Goal: Task Accomplishment & Management: Manage account settings

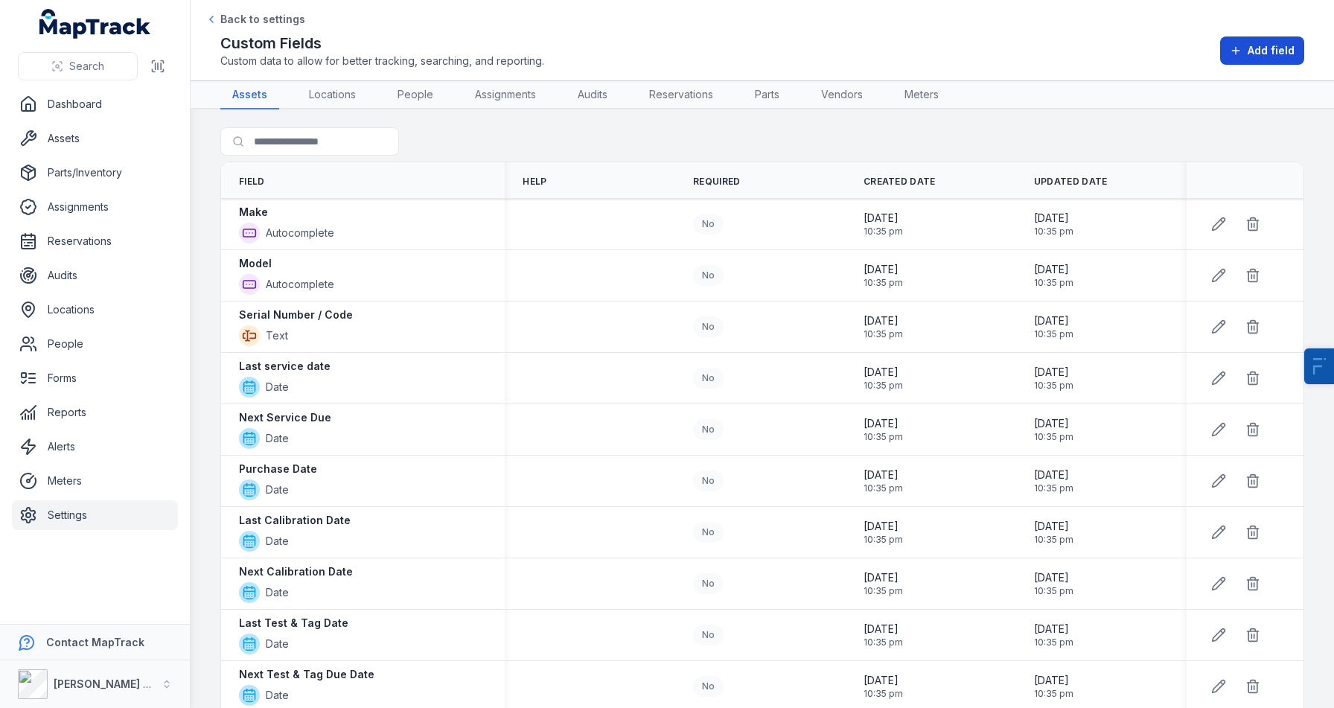
click at [1258, 53] on span "Add field" at bounding box center [1270, 50] width 47 height 15
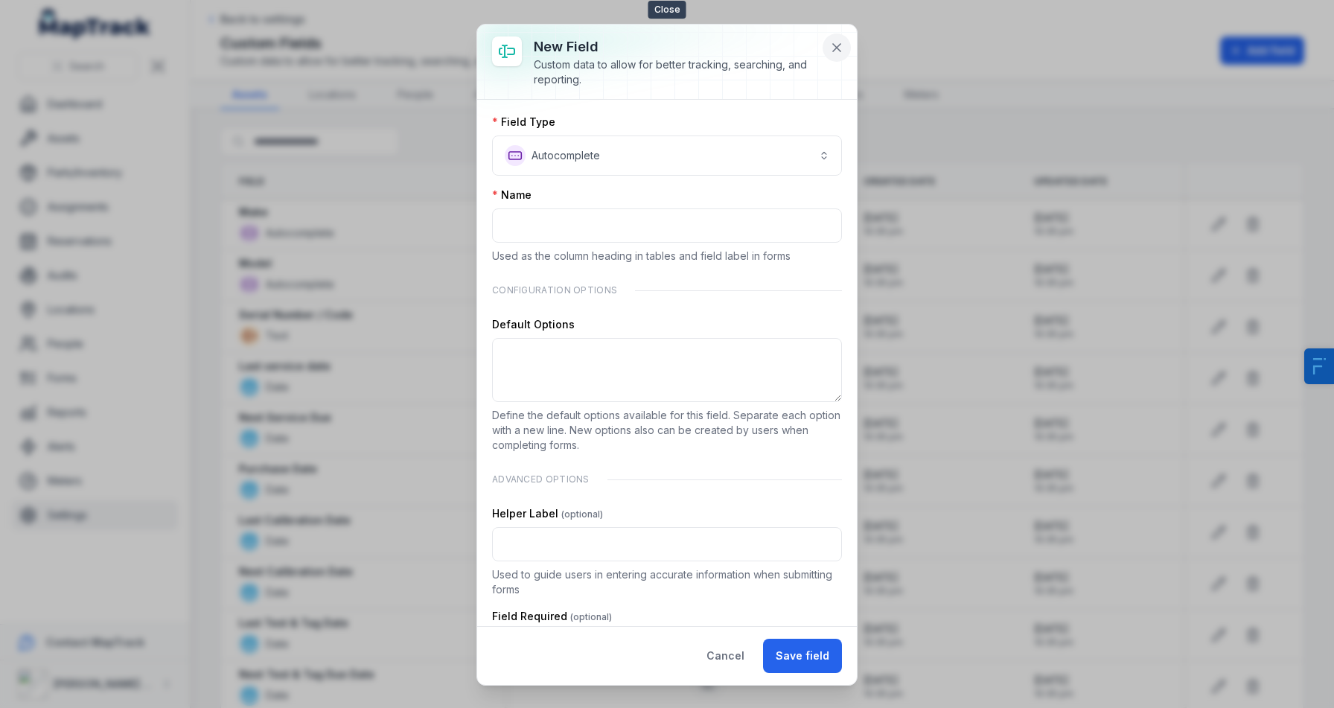
click at [840, 44] on icon at bounding box center [836, 47] width 7 height 7
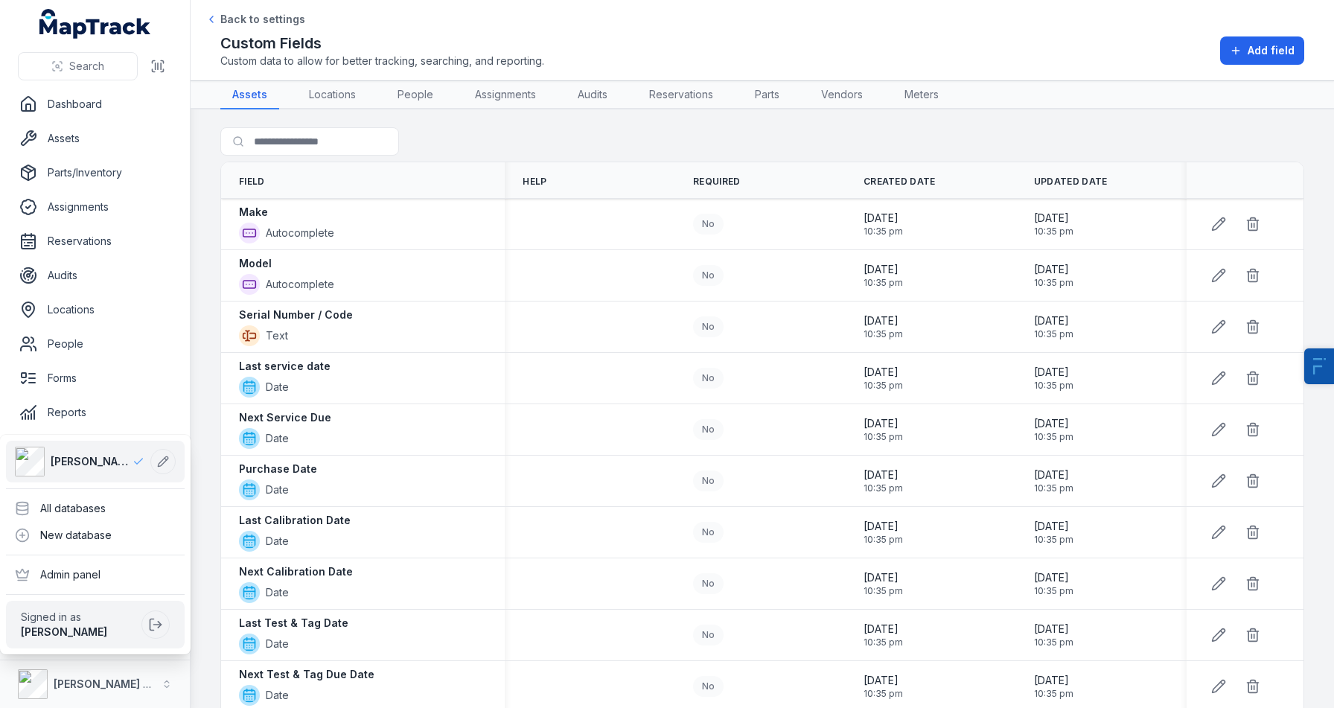
click at [735, 36] on div "Search Dashboard Assets Parts/Inventory Assignments Reservations Audits Locatio…" at bounding box center [667, 354] width 1334 height 708
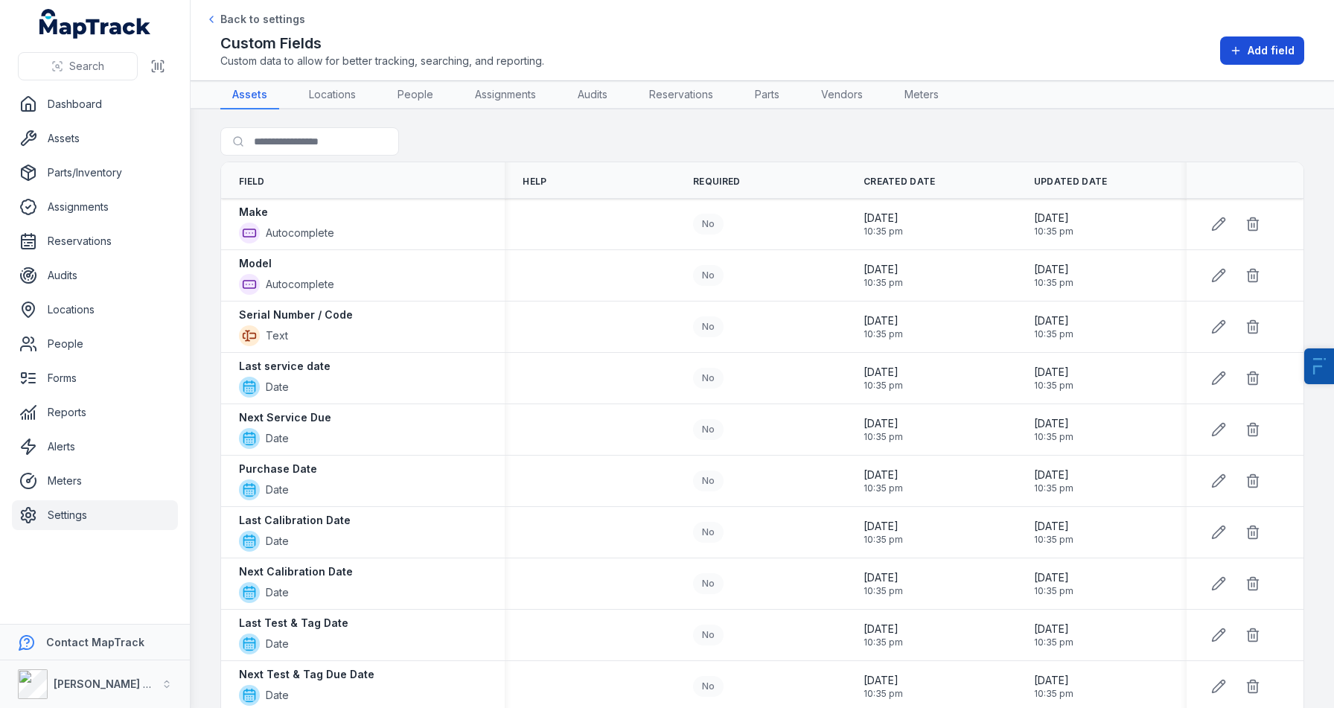
click at [1256, 64] on button "Add field" at bounding box center [1262, 50] width 84 height 28
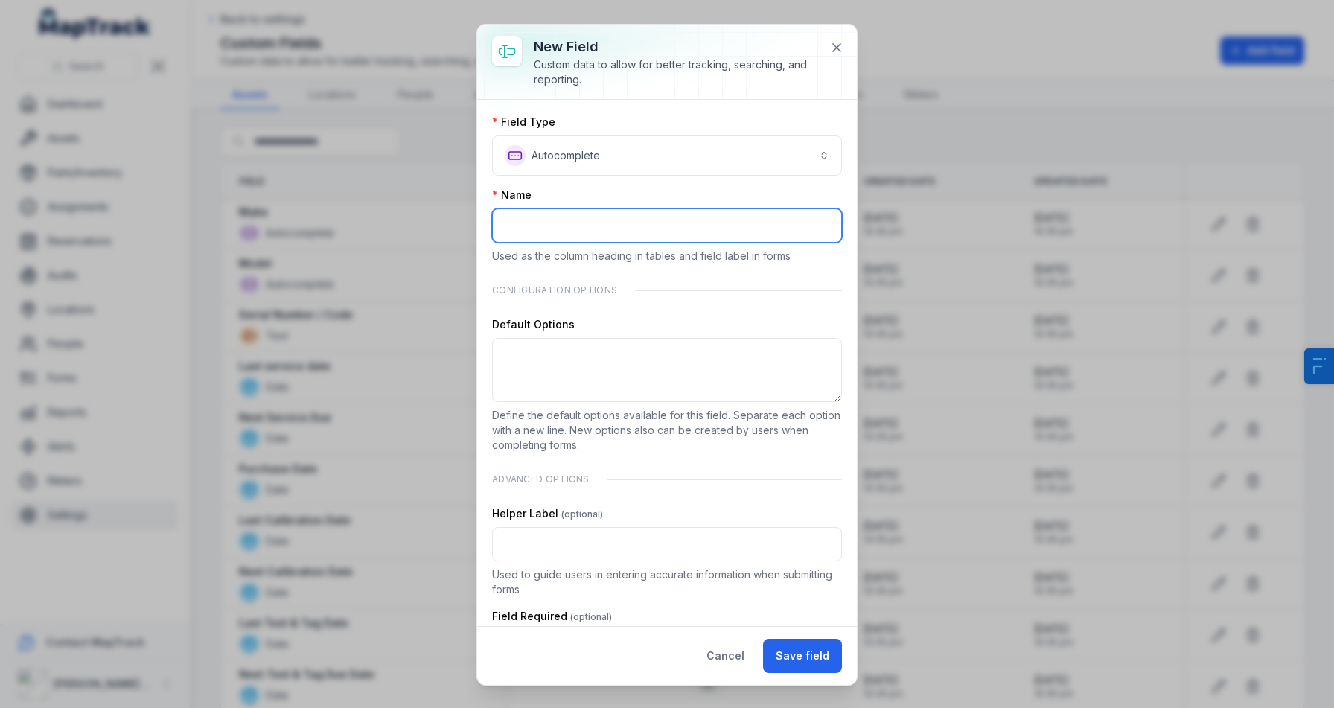
click at [653, 219] on input ":r60:-form-item-label" at bounding box center [667, 225] width 350 height 34
click at [721, 159] on button "**********" at bounding box center [667, 155] width 350 height 40
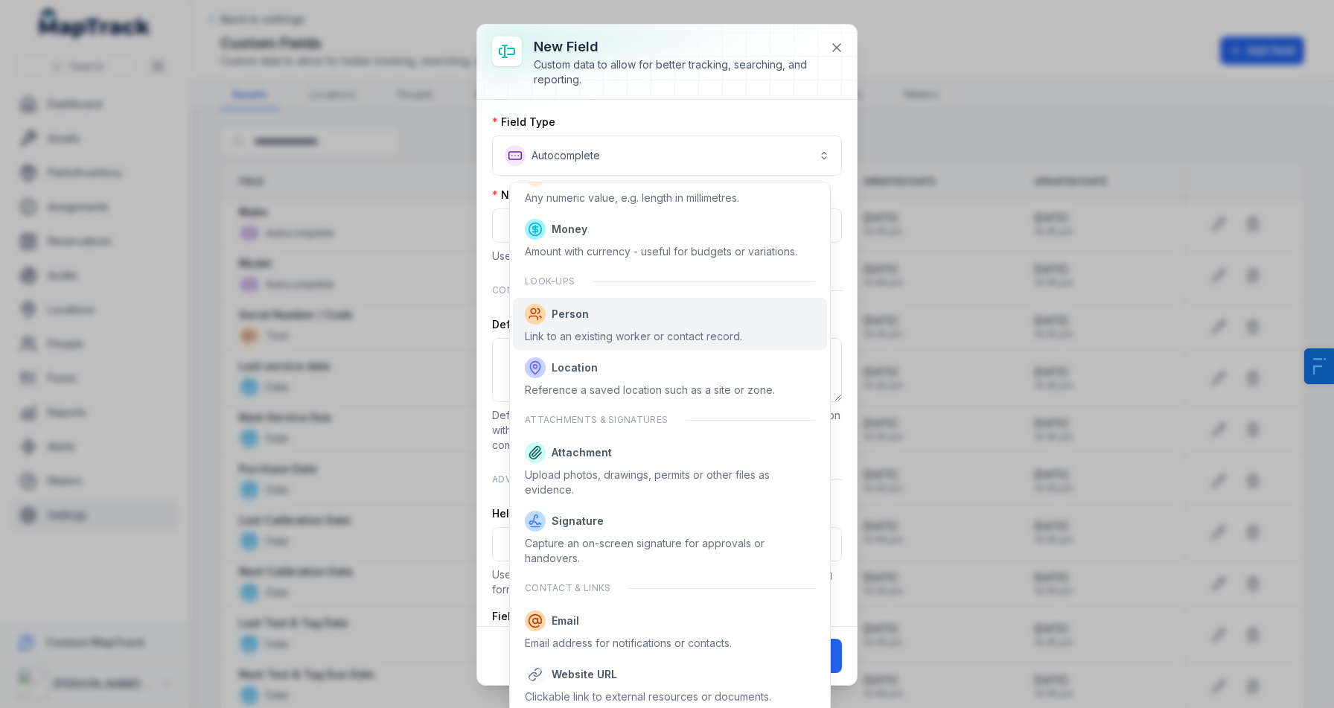
scroll to position [716, 0]
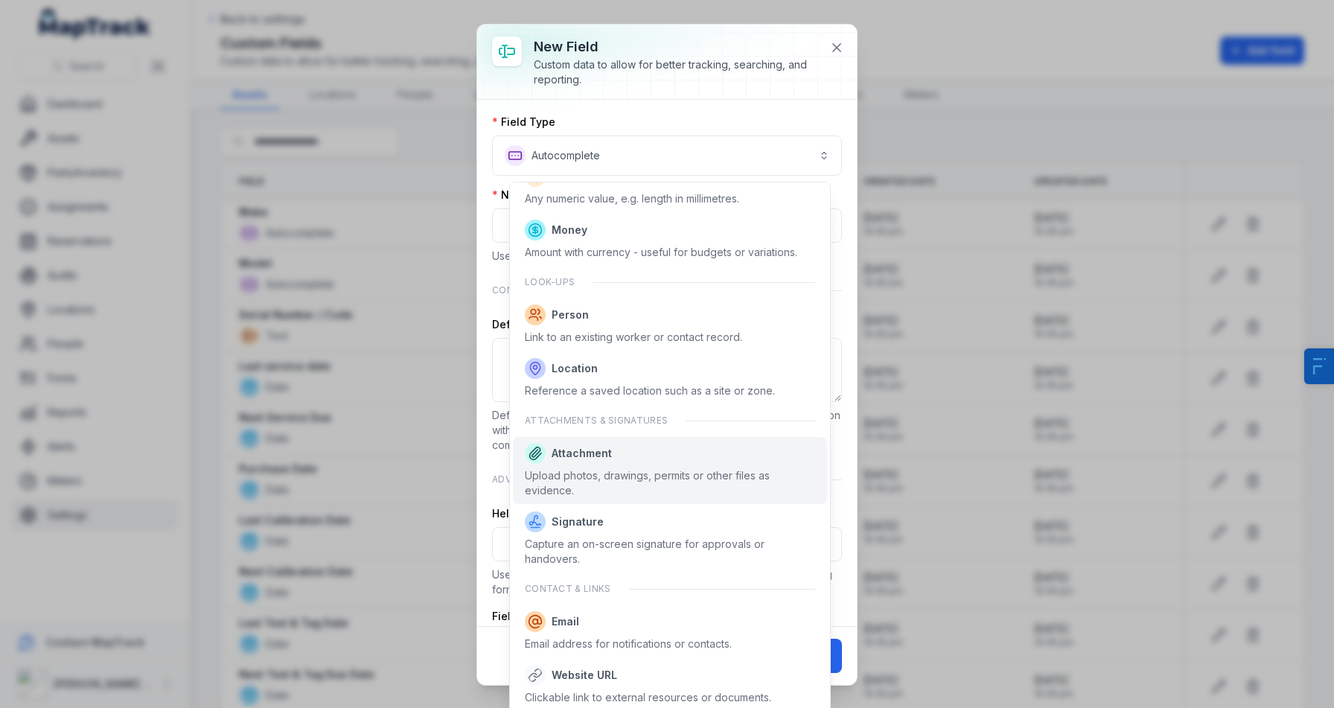
click at [597, 446] on span "Attachment" at bounding box center [582, 453] width 60 height 15
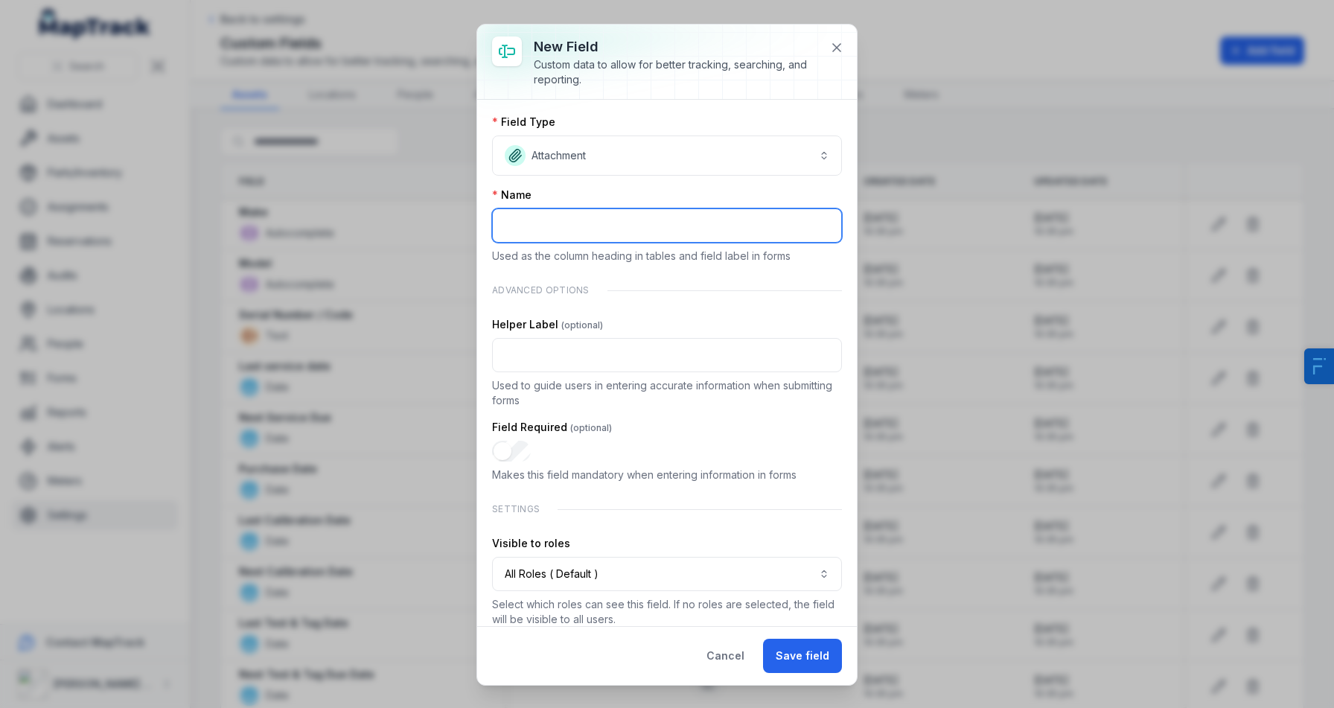
click at [584, 226] on input ":r60:-form-item-label" at bounding box center [667, 225] width 350 height 34
type input "*******"
click at [804, 654] on button "Save field" at bounding box center [802, 656] width 79 height 34
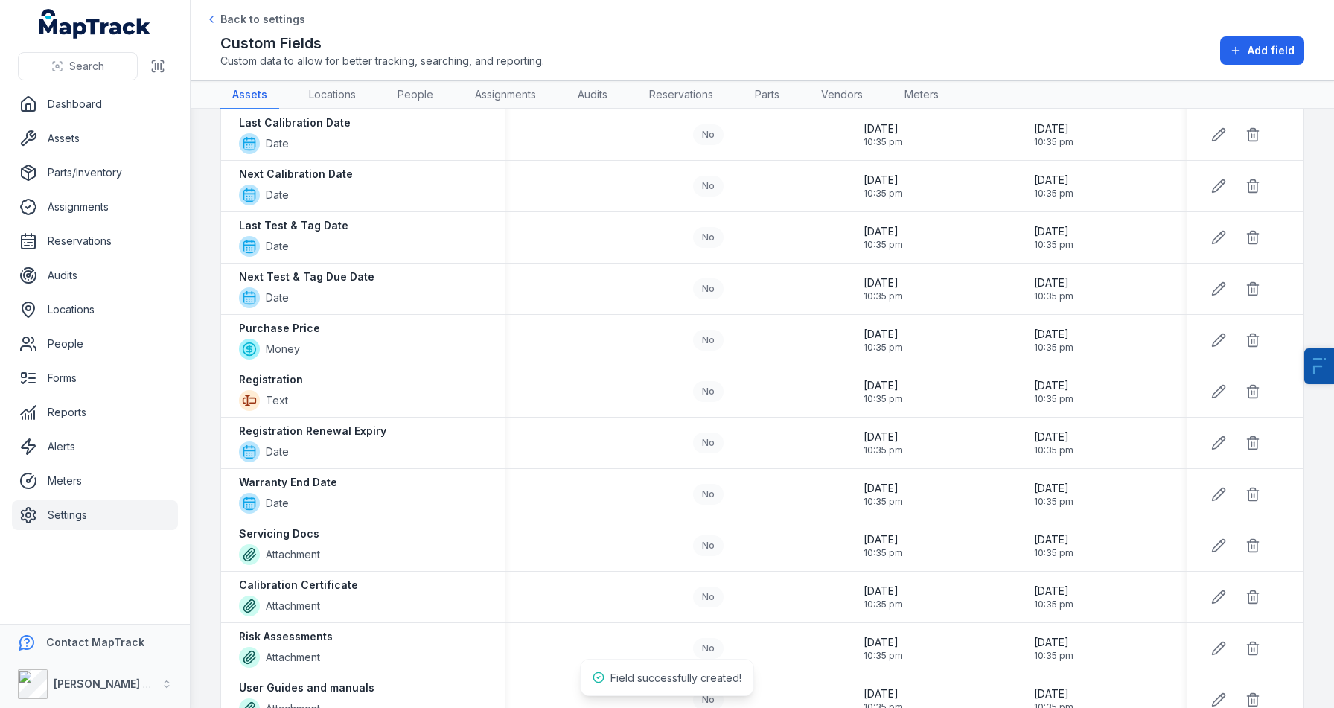
scroll to position [430, 0]
